Goal: Task Accomplishment & Management: Manage account settings

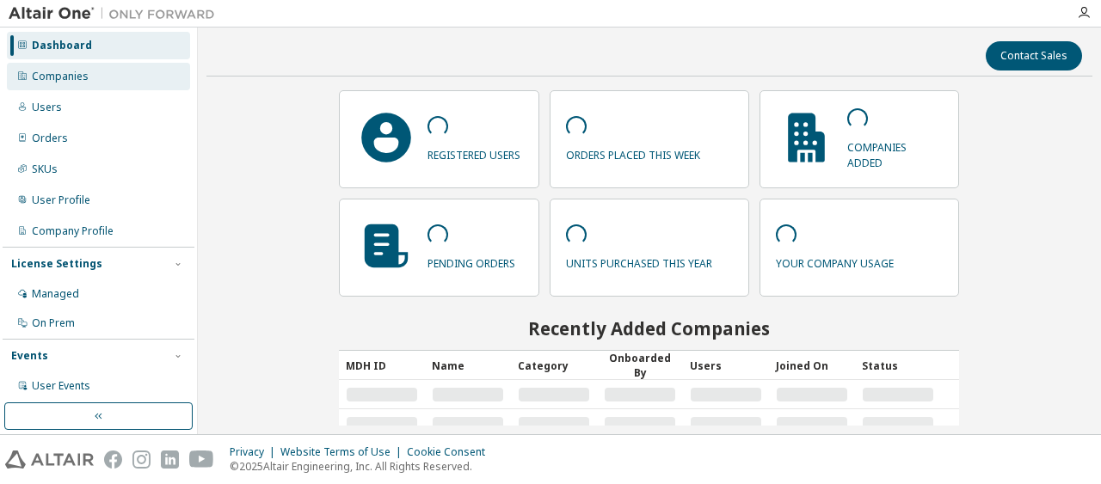
click at [126, 73] on div "Companies" at bounding box center [98, 77] width 183 height 28
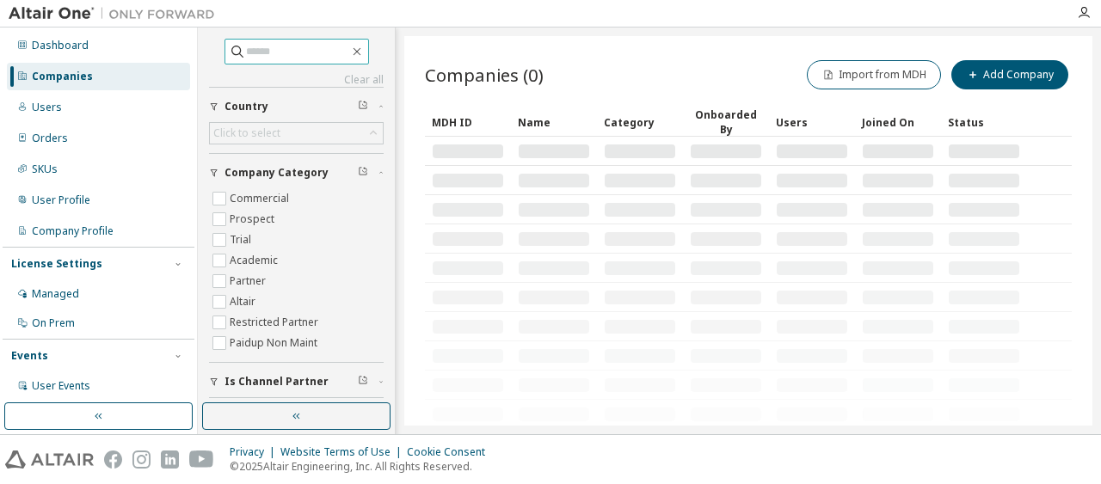
click at [318, 50] on input "text" at bounding box center [297, 51] width 103 height 17
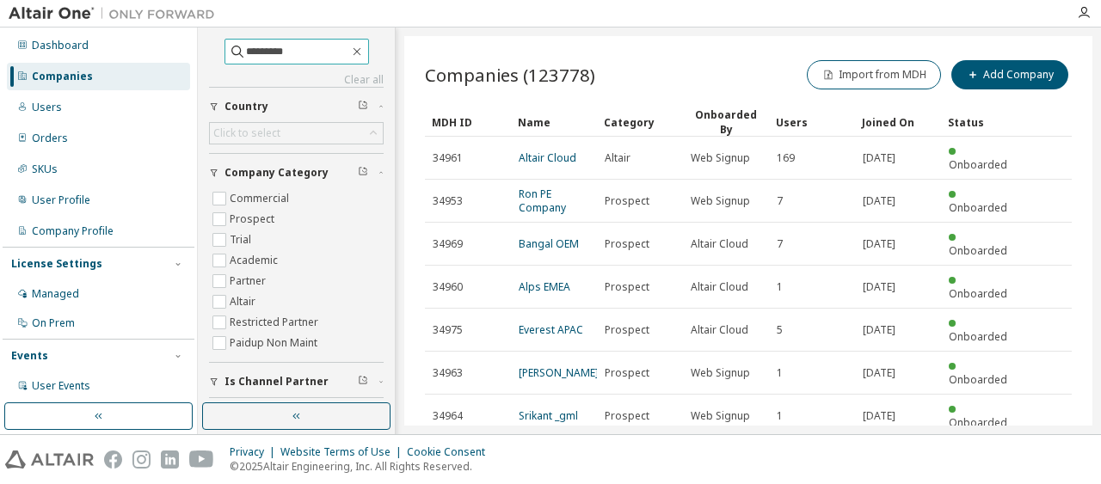
type input "*********"
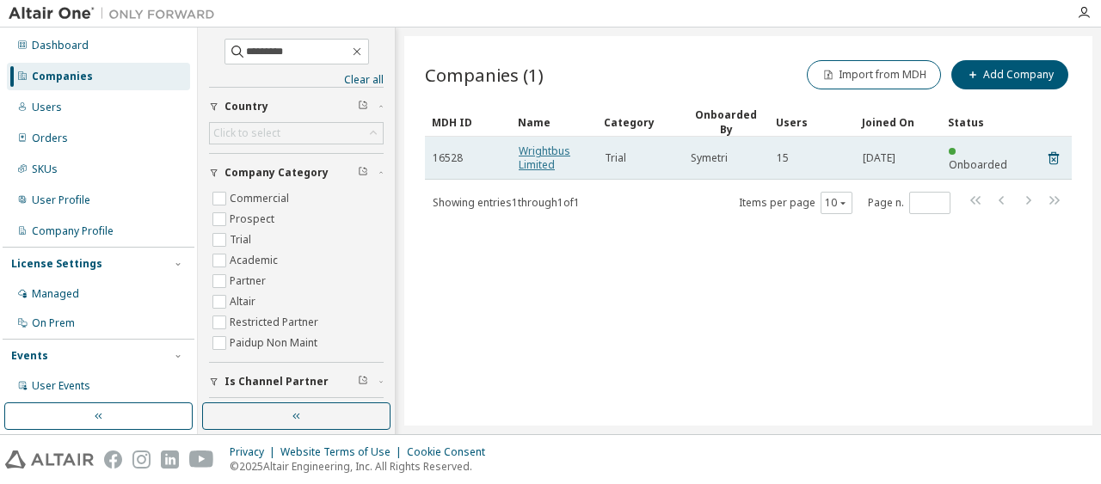
click at [547, 144] on link "Wrightbus Limited" at bounding box center [545, 158] width 52 height 28
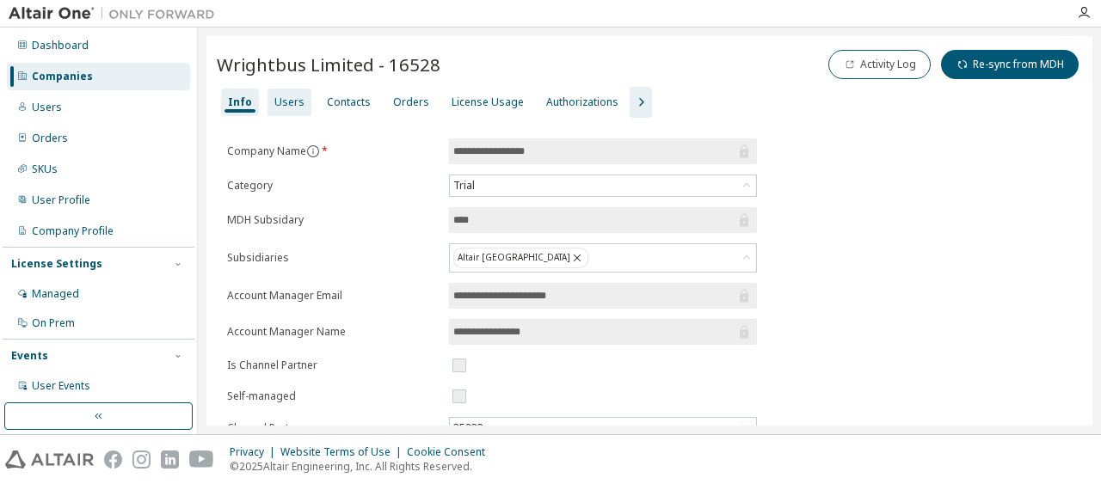
click at [292, 95] on div "Users" at bounding box center [289, 102] width 30 height 14
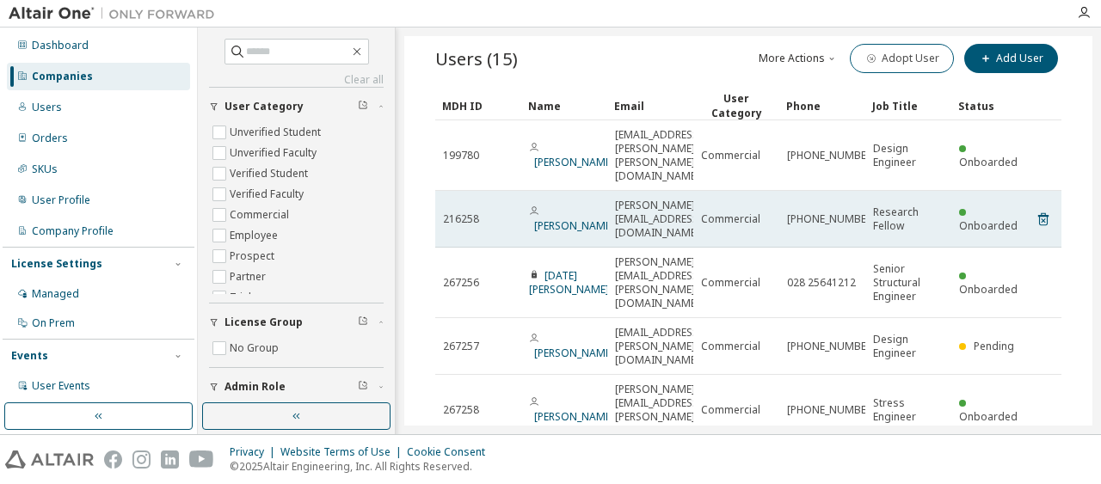
scroll to position [172, 0]
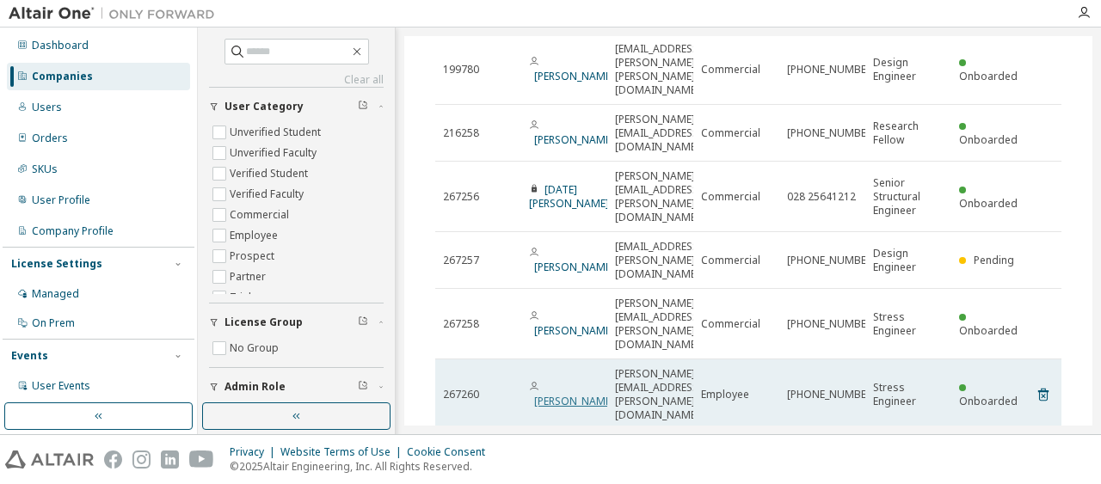
click at [564, 394] on link "[PERSON_NAME]" at bounding box center [574, 401] width 80 height 15
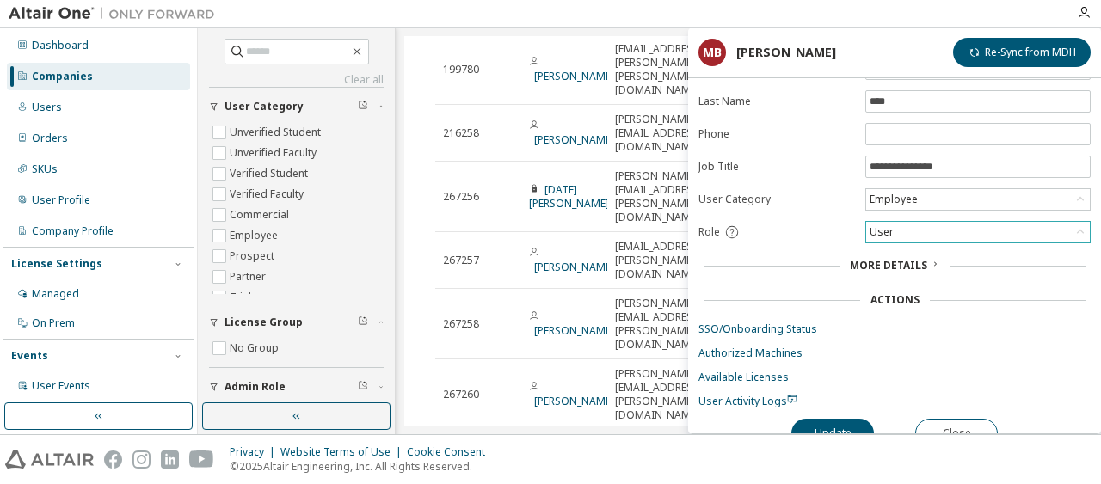
scroll to position [120, 0]
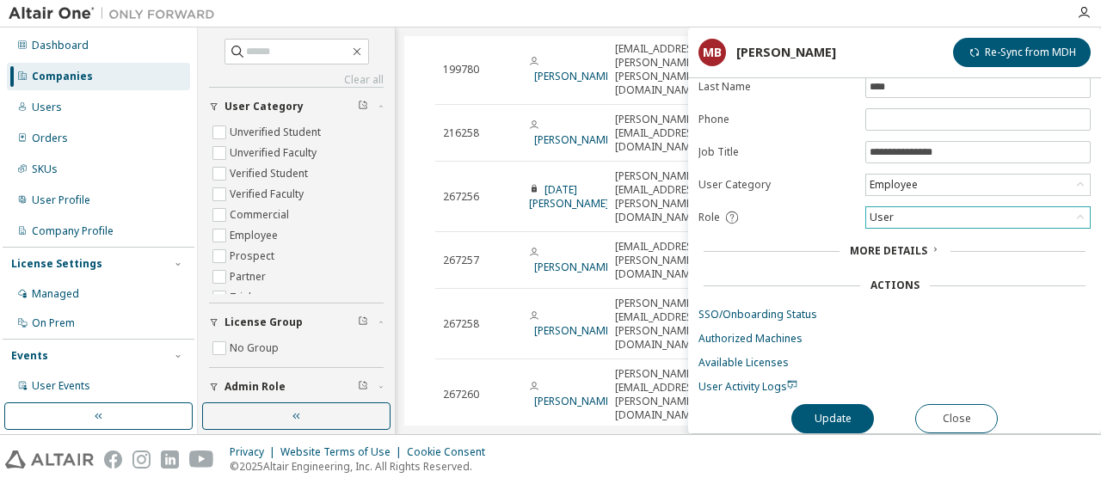
click at [937, 207] on div "User" at bounding box center [978, 217] width 224 height 21
click at [960, 415] on button "Close" at bounding box center [956, 418] width 83 height 29
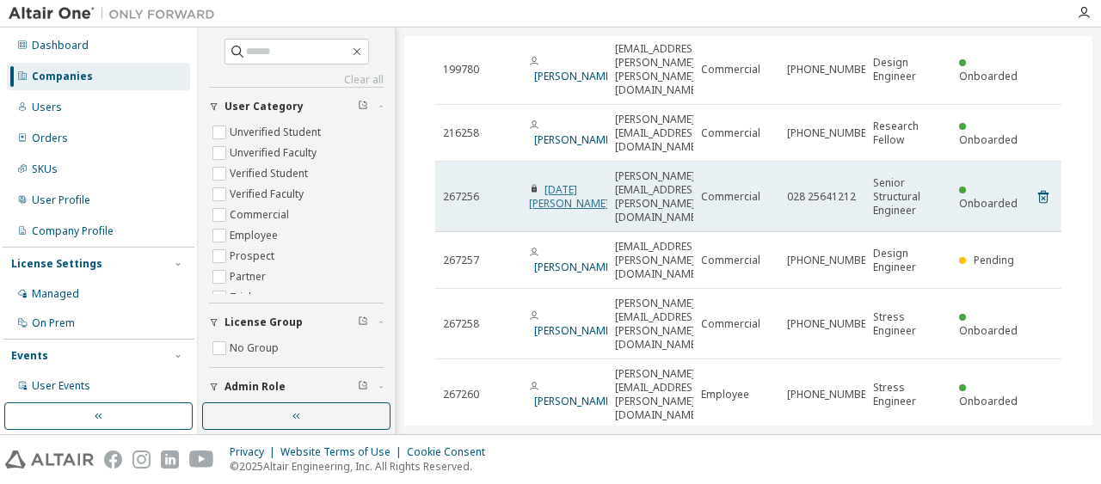
click at [552, 182] on link "[DATE][PERSON_NAME]" at bounding box center [569, 196] width 80 height 28
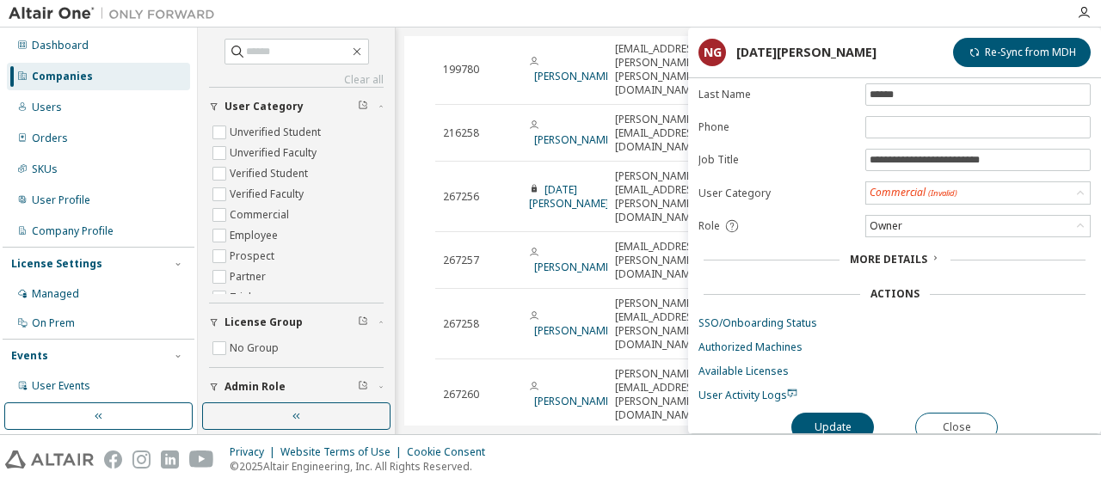
scroll to position [120, 0]
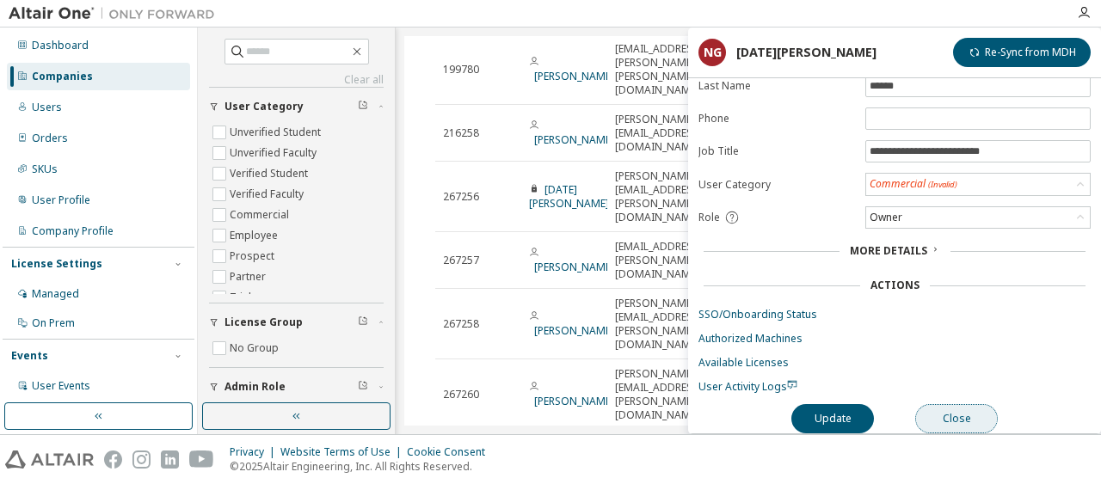
click at [956, 409] on button "Close" at bounding box center [956, 418] width 83 height 29
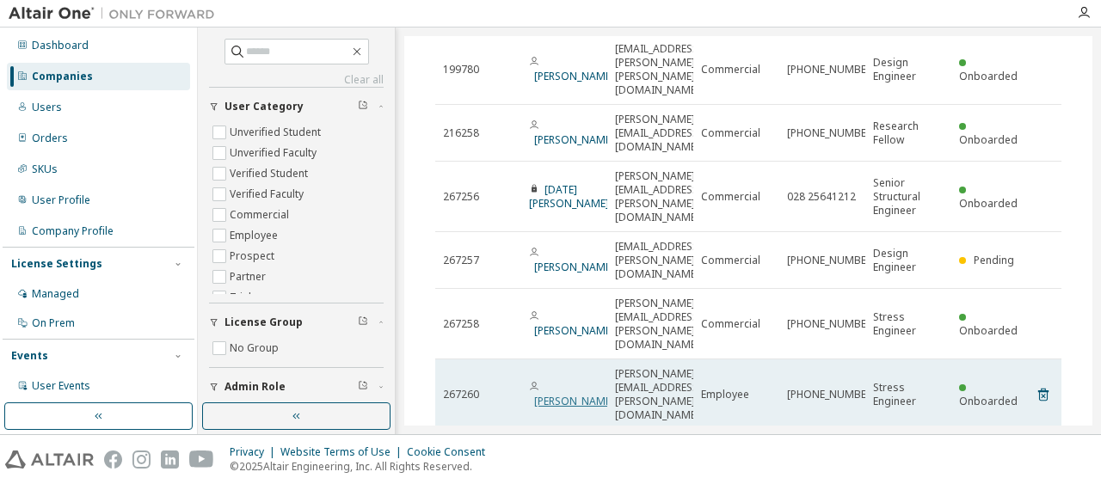
click at [552, 394] on link "[PERSON_NAME]" at bounding box center [574, 401] width 80 height 15
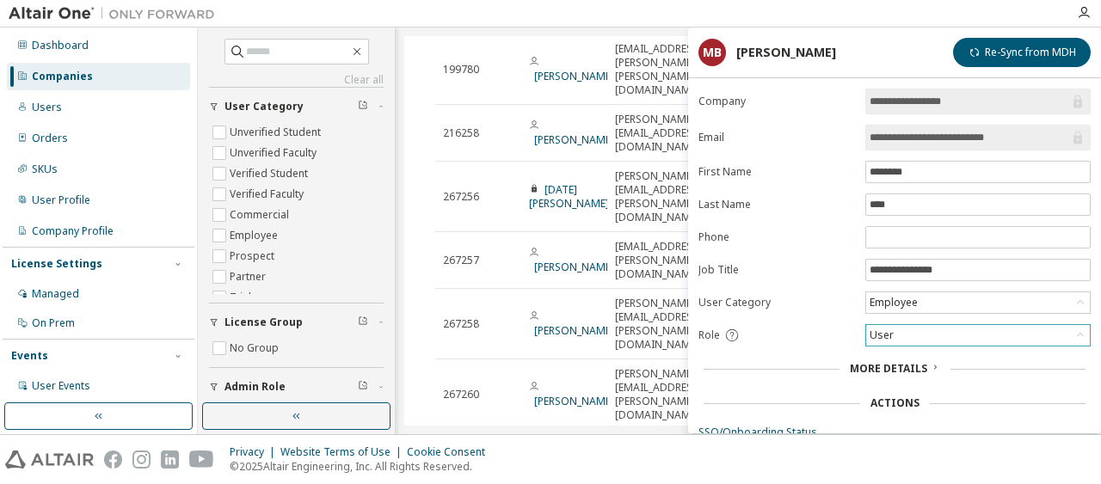
click at [936, 326] on div "User" at bounding box center [978, 335] width 224 height 21
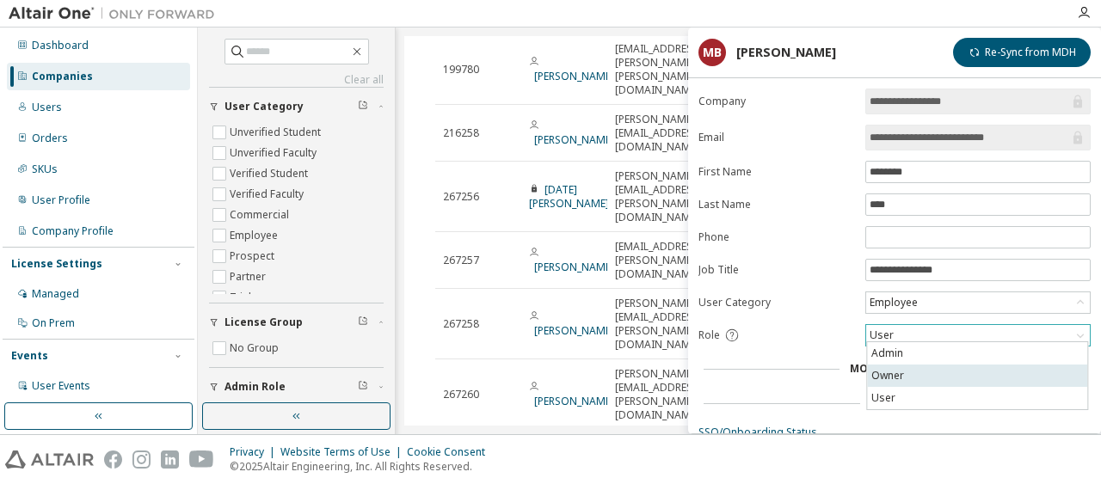
click at [902, 371] on li "Owner" at bounding box center [977, 376] width 220 height 22
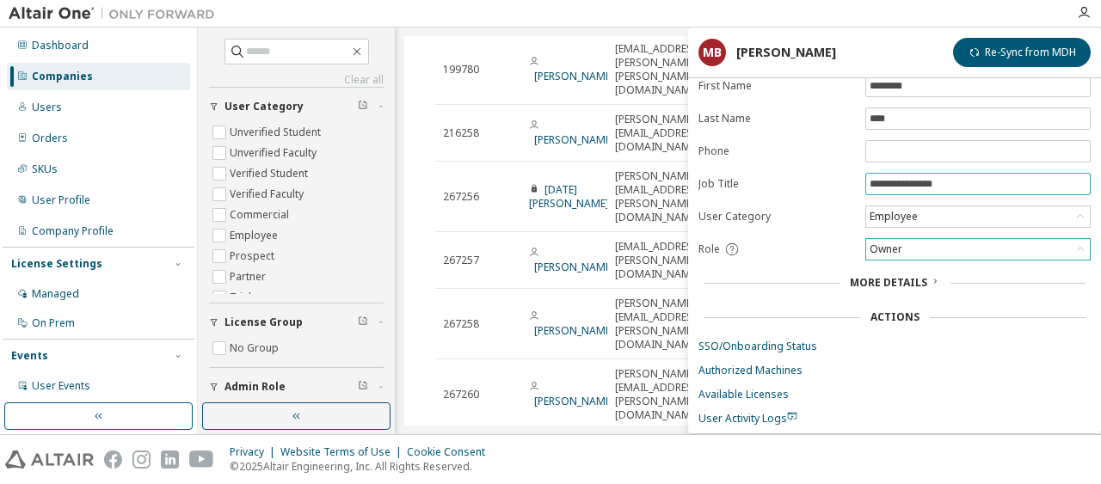
scroll to position [120, 0]
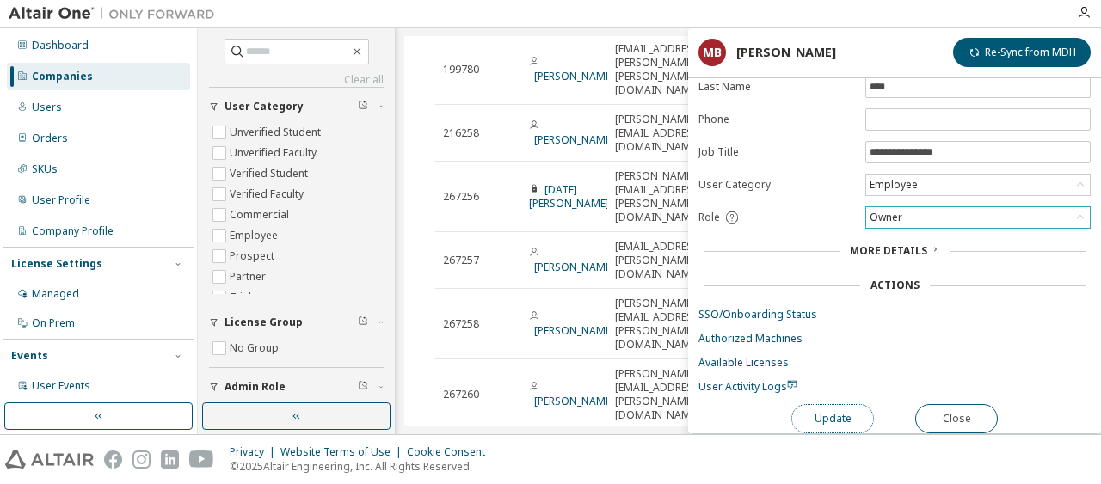
click at [840, 414] on button "Update" at bounding box center [832, 418] width 83 height 29
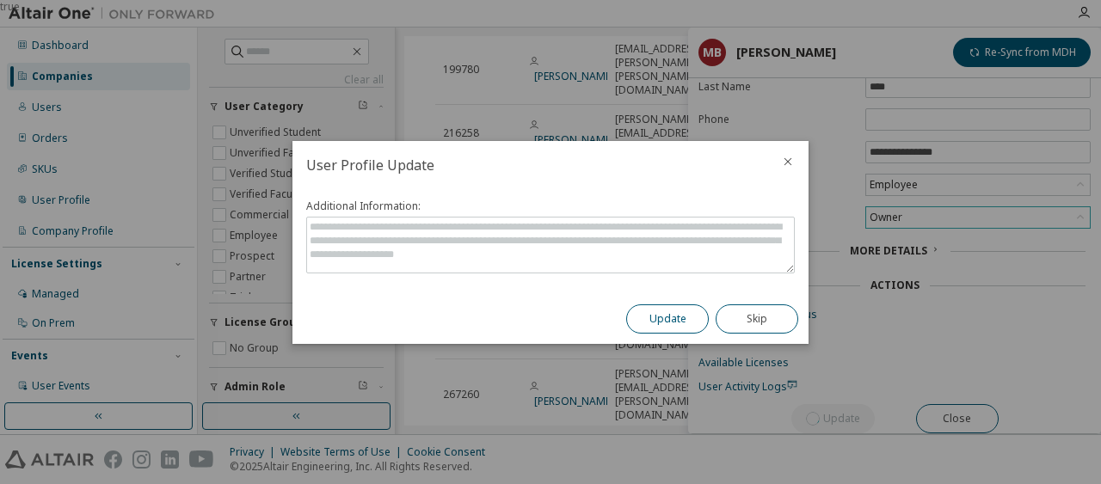
click at [676, 317] on button "Update" at bounding box center [667, 318] width 83 height 29
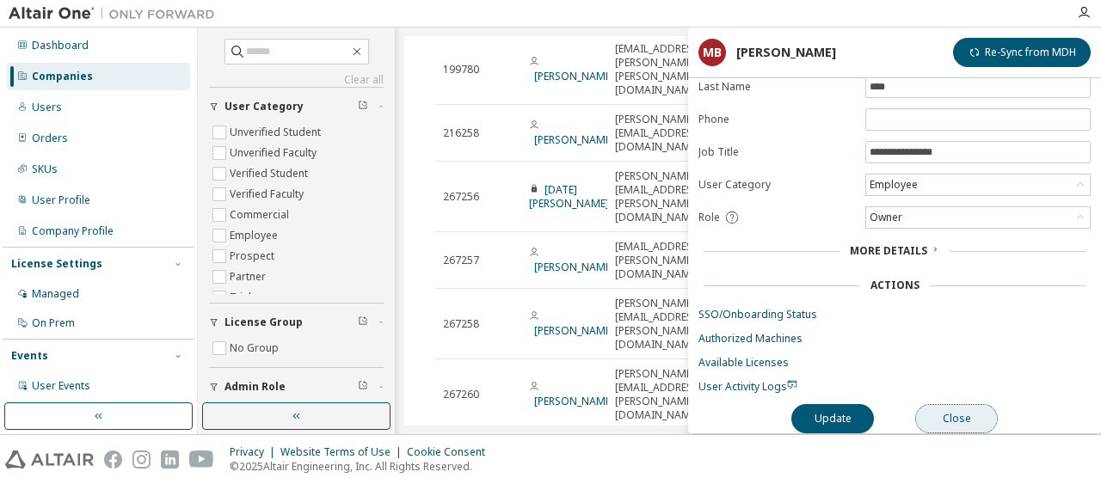
click at [967, 414] on button "Close" at bounding box center [956, 418] width 83 height 29
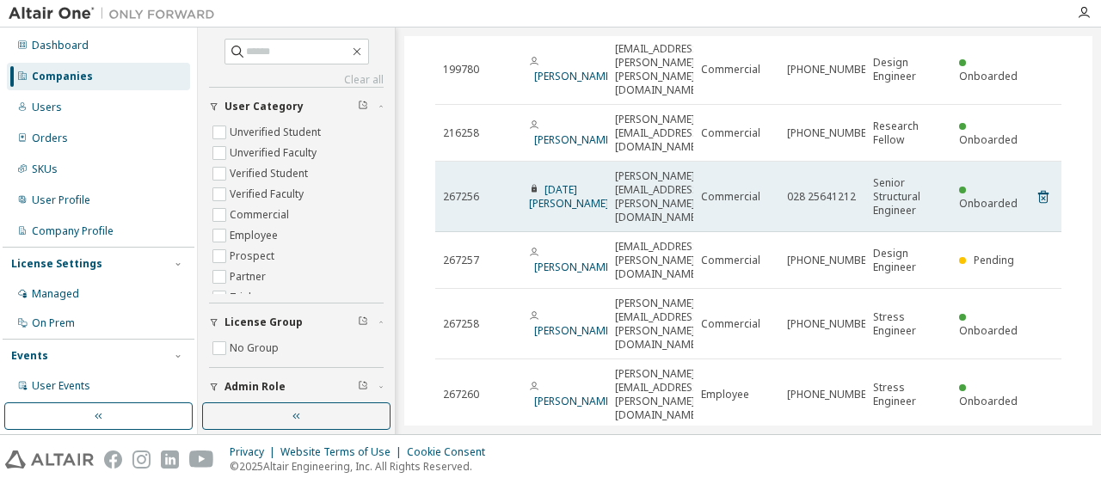
click at [991, 196] on span "Onboarded" at bounding box center [988, 203] width 58 height 15
click at [550, 182] on link "[DATE][PERSON_NAME]" at bounding box center [569, 196] width 80 height 28
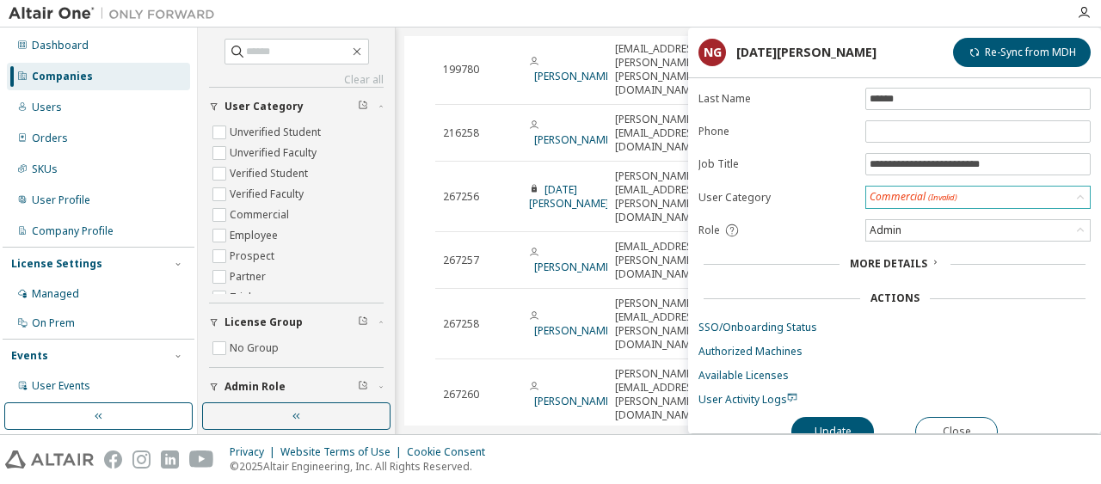
scroll to position [120, 0]
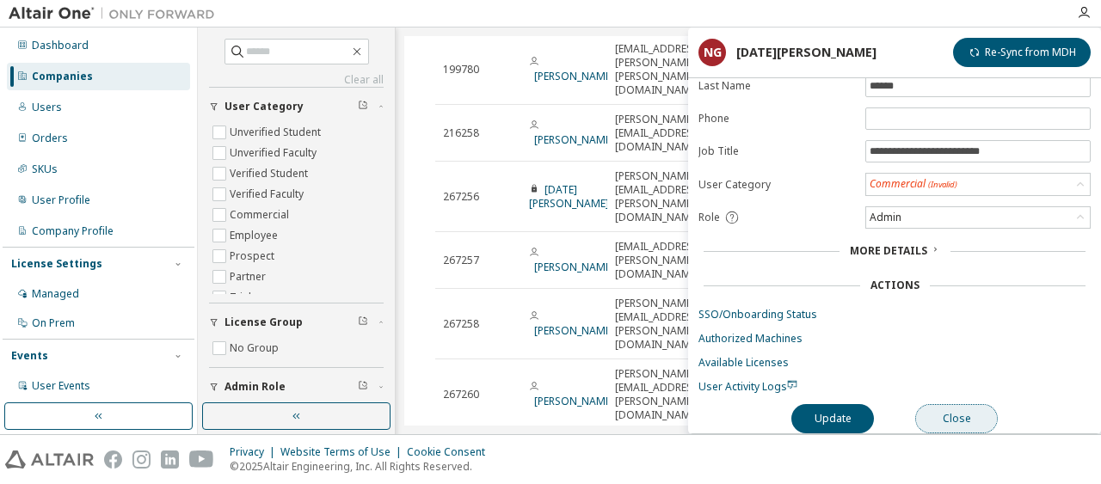
click at [949, 404] on button "Close" at bounding box center [956, 418] width 83 height 29
